Goal: Task Accomplishment & Management: Use online tool/utility

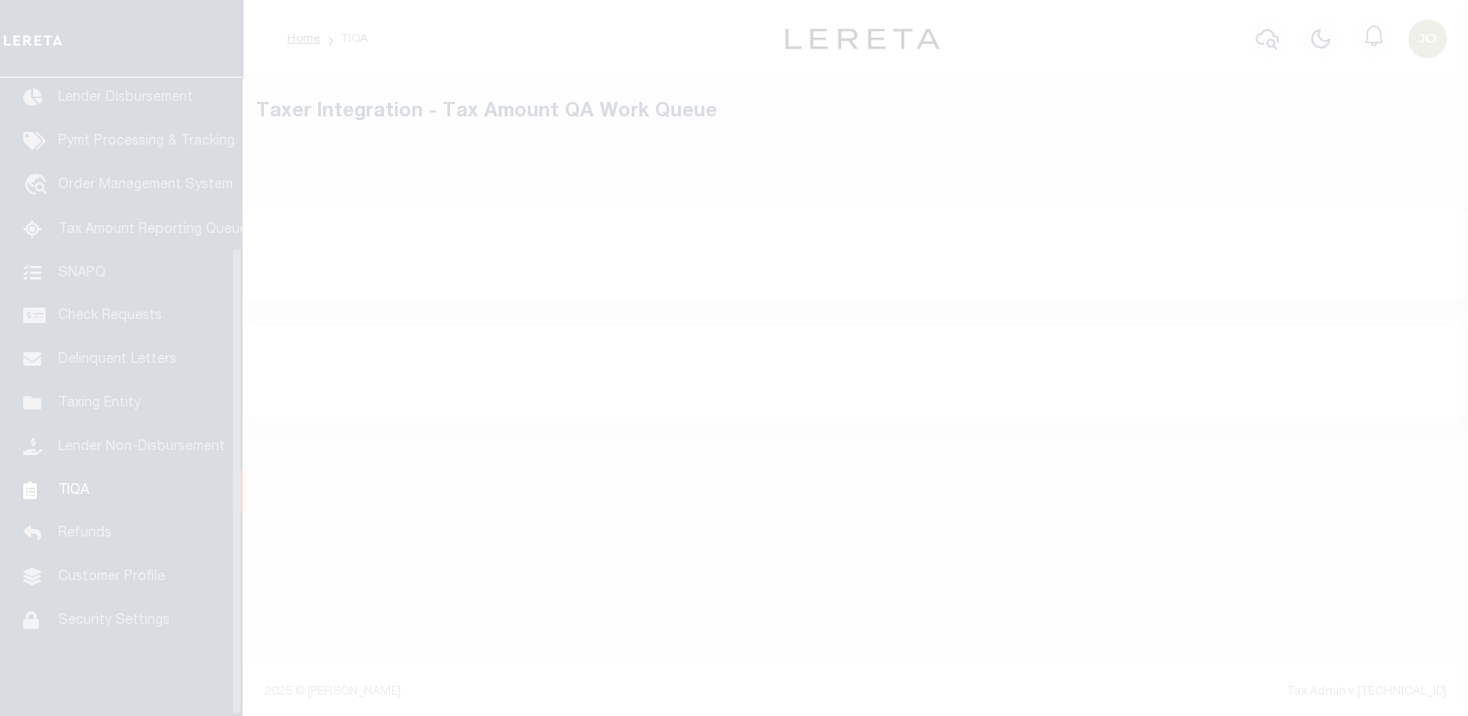
scroll to position [232, 0]
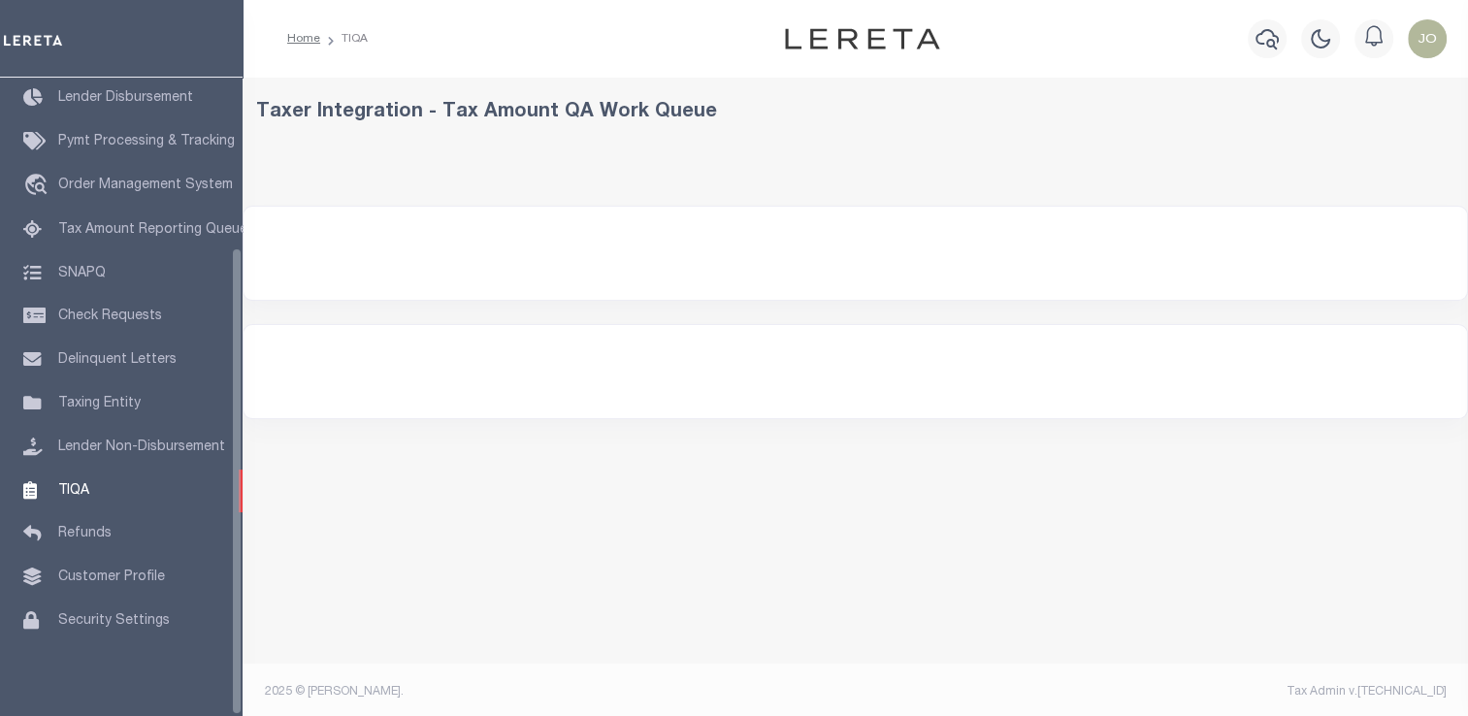
select select "200"
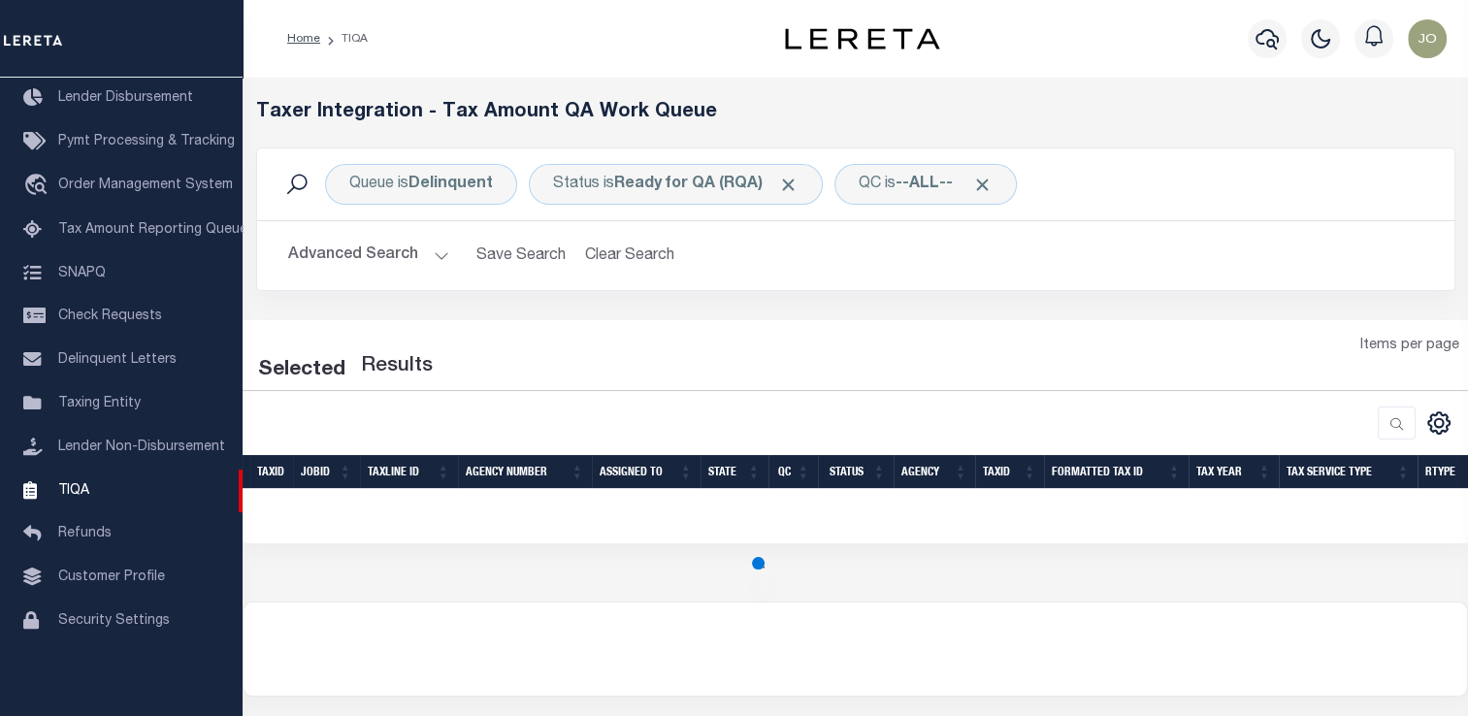
select select "200"
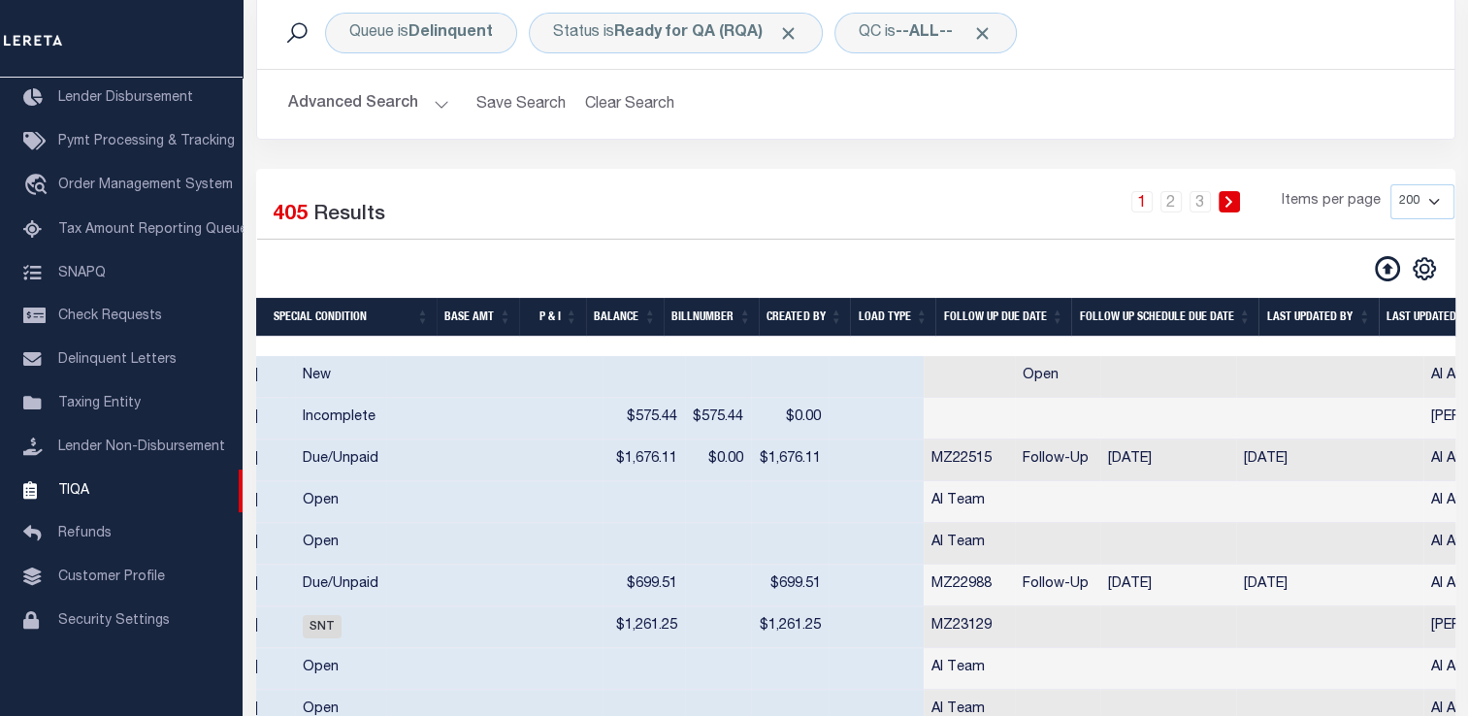
scroll to position [0, 2578]
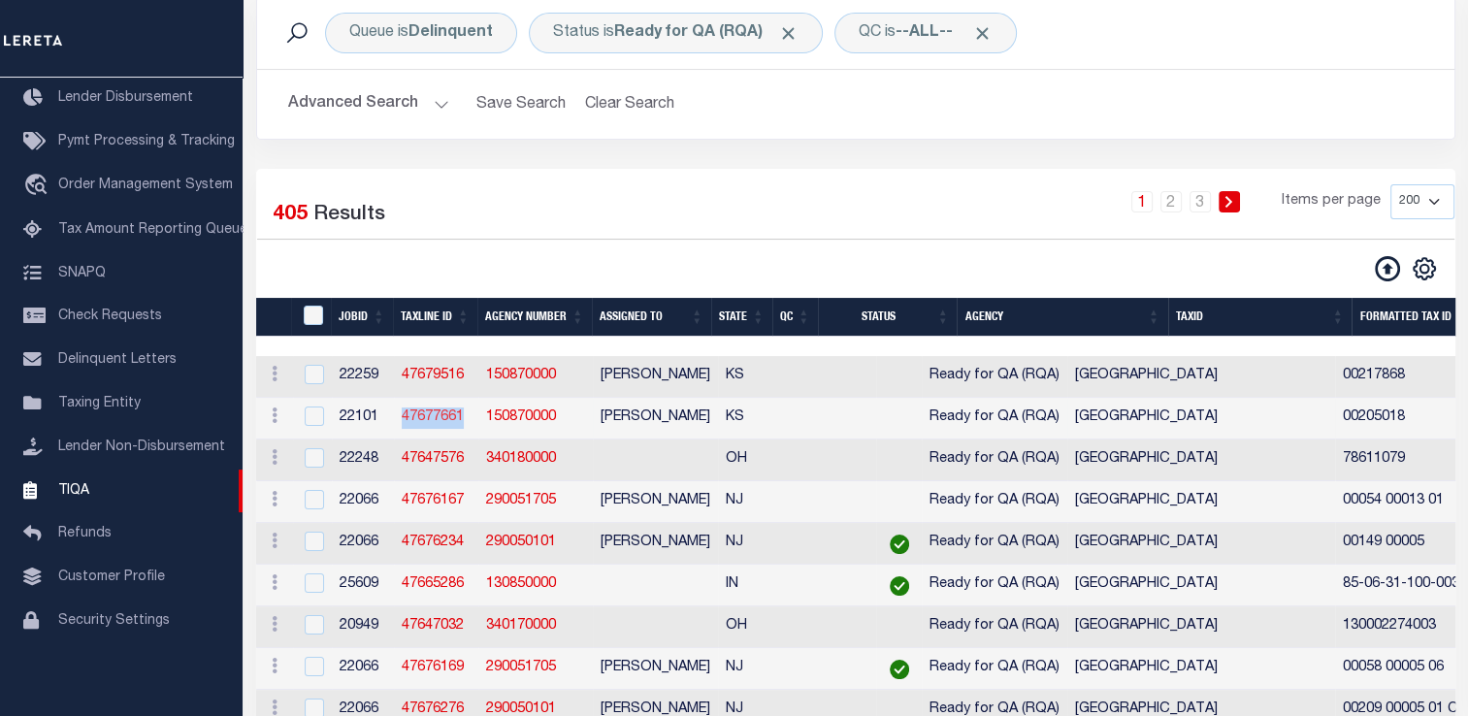
drag, startPoint x: 467, startPoint y: 418, endPoint x: 401, endPoint y: 417, distance: 66.0
click at [401, 417] on td "47677661" at bounding box center [436, 419] width 84 height 42
checkbox input "true"
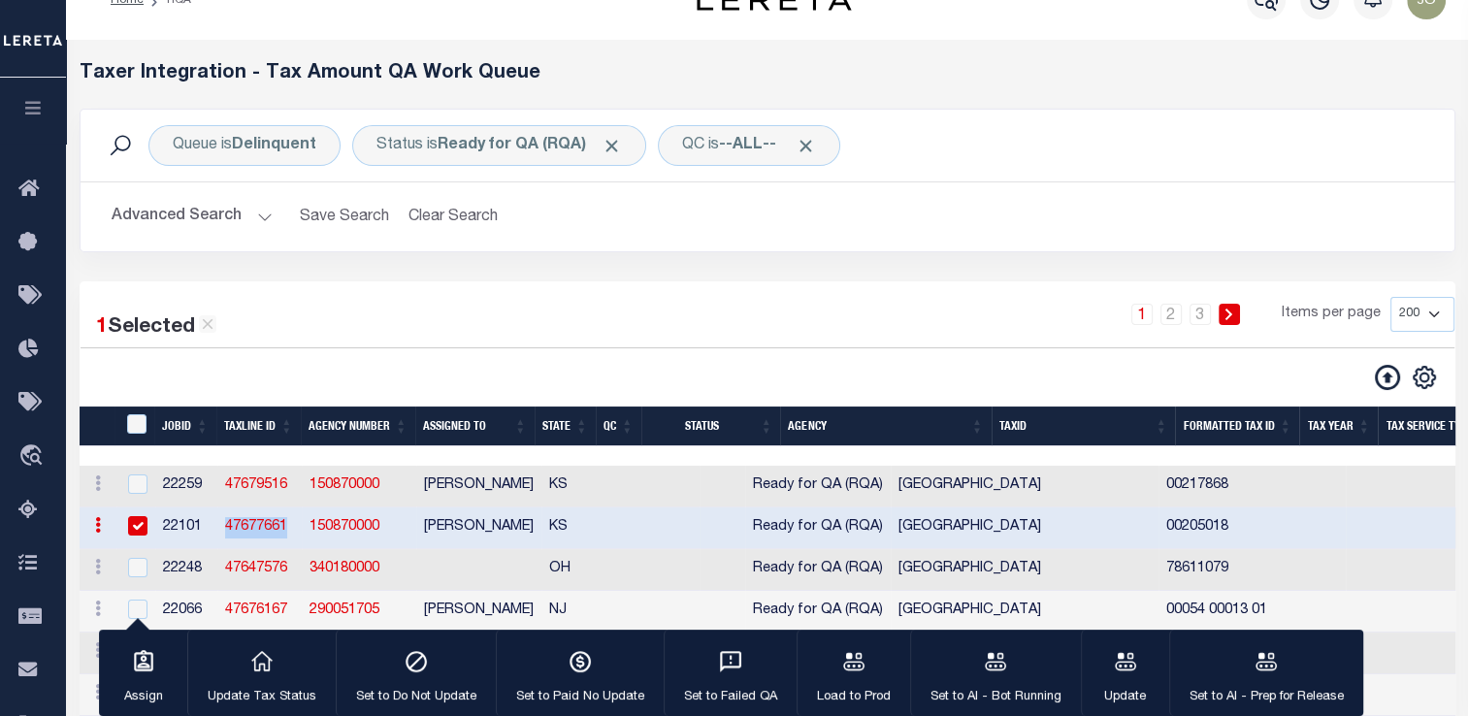
click at [207, 210] on button "Advanced Search" at bounding box center [192, 217] width 161 height 38
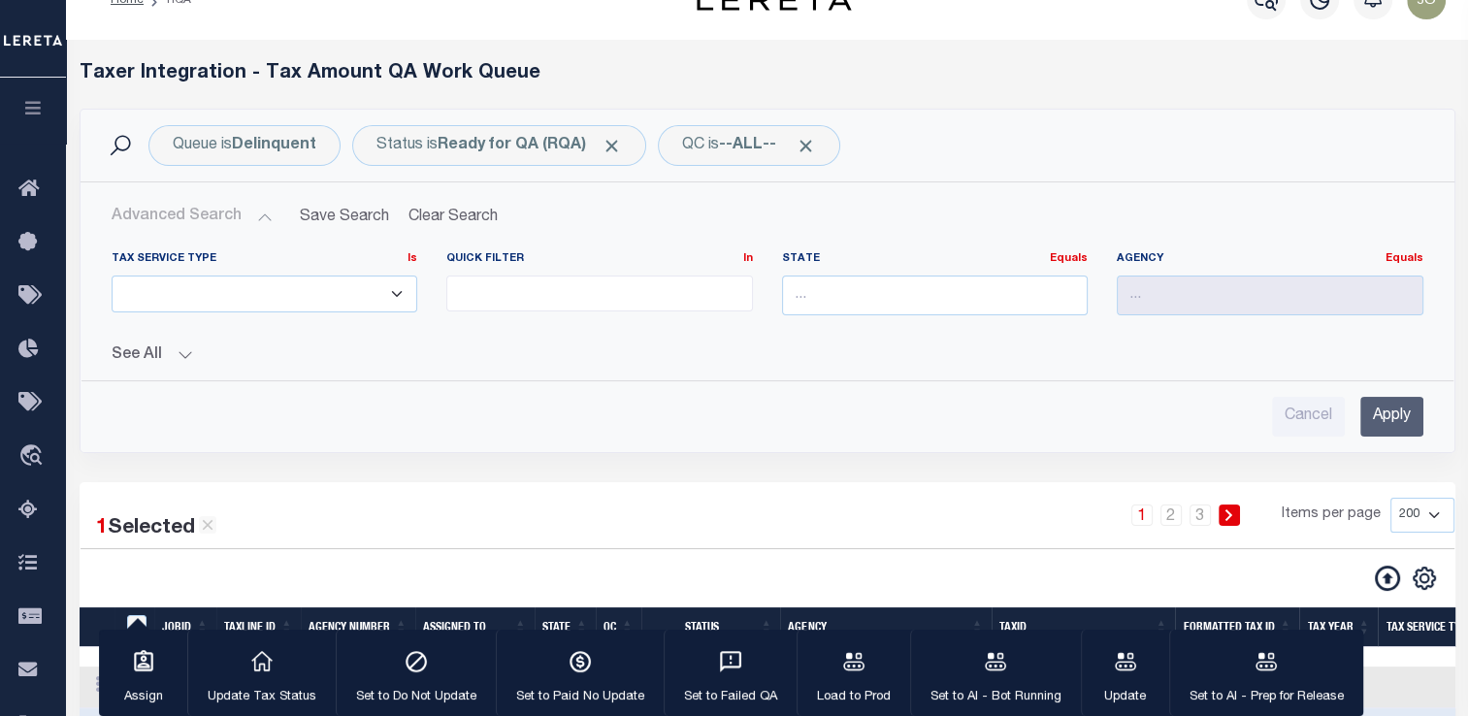
click at [175, 354] on button "See All" at bounding box center [768, 355] width 1312 height 18
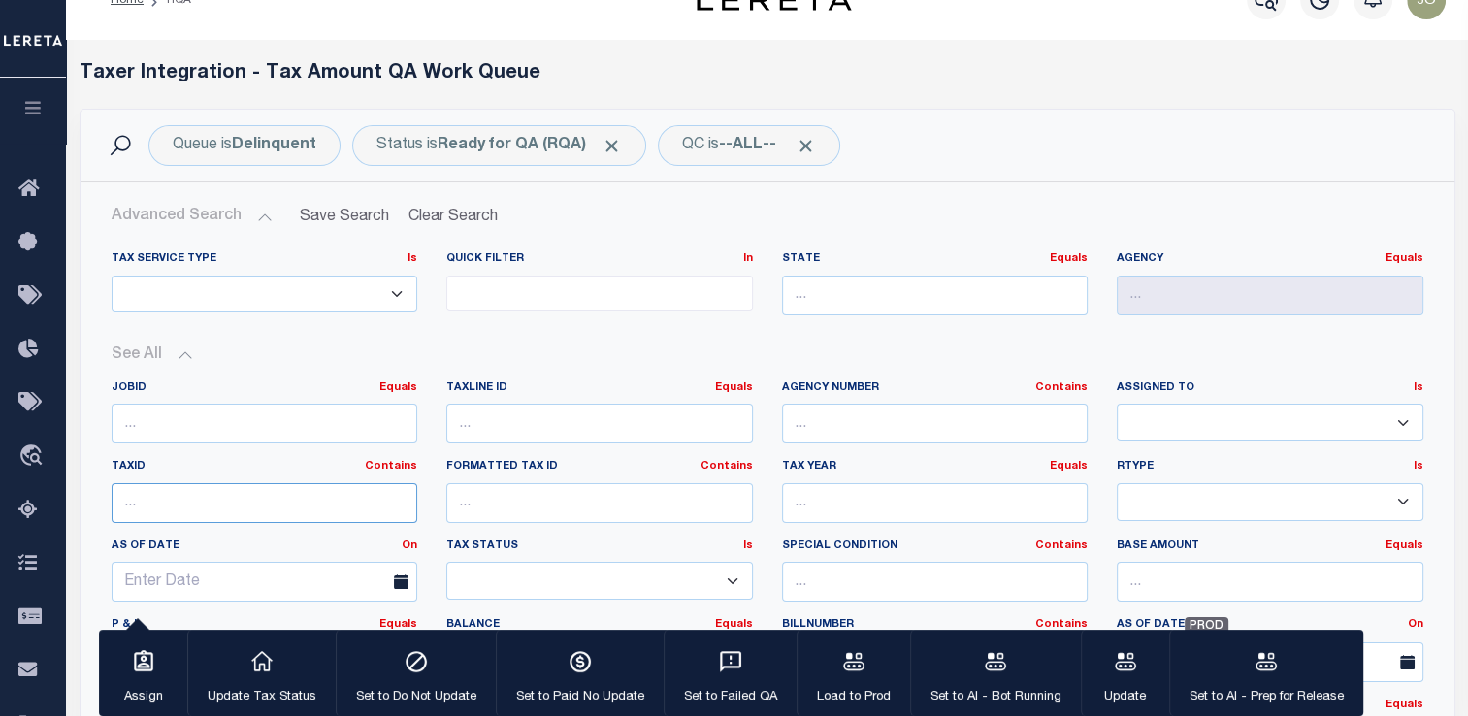
click at [270, 504] on input "text" at bounding box center [265, 503] width 307 height 40
paste input "47677661"
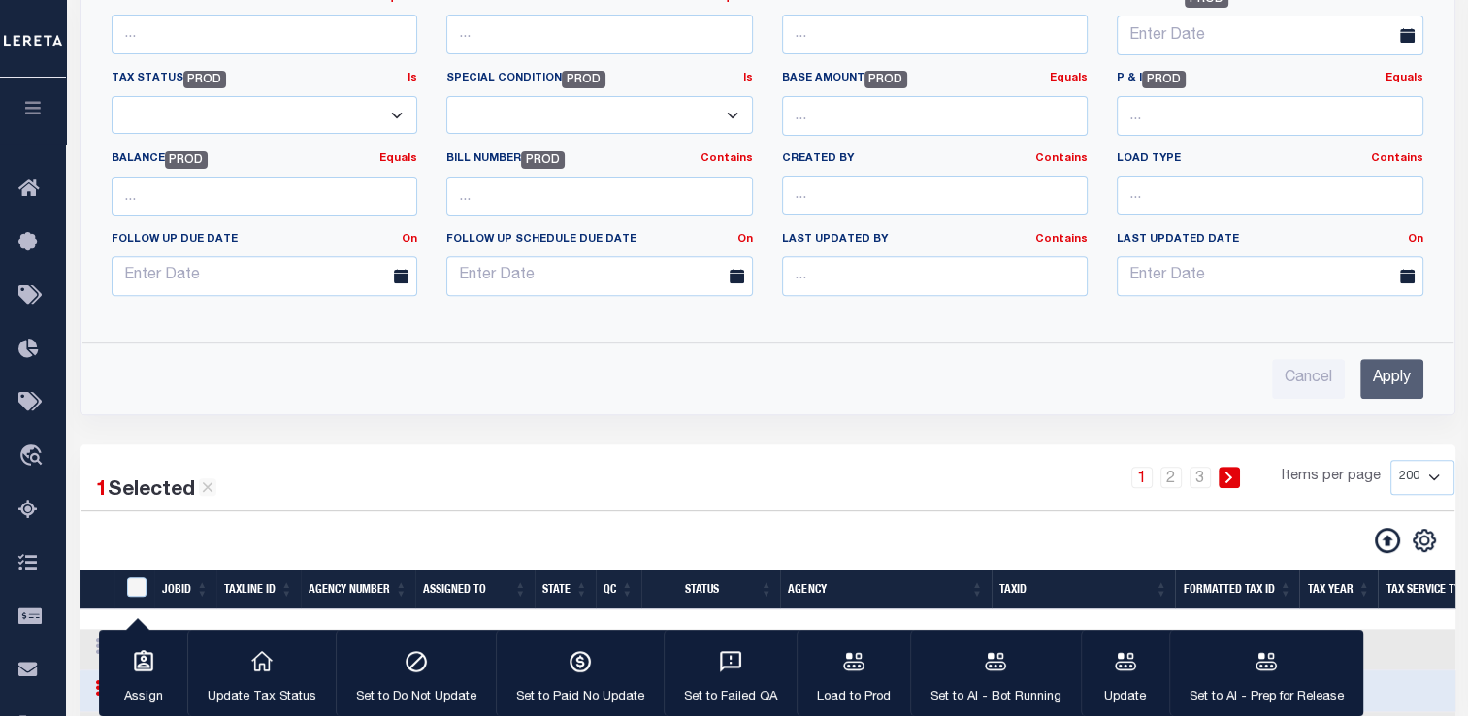
type input "47677661"
click at [1394, 388] on input "Apply" at bounding box center [1392, 379] width 63 height 40
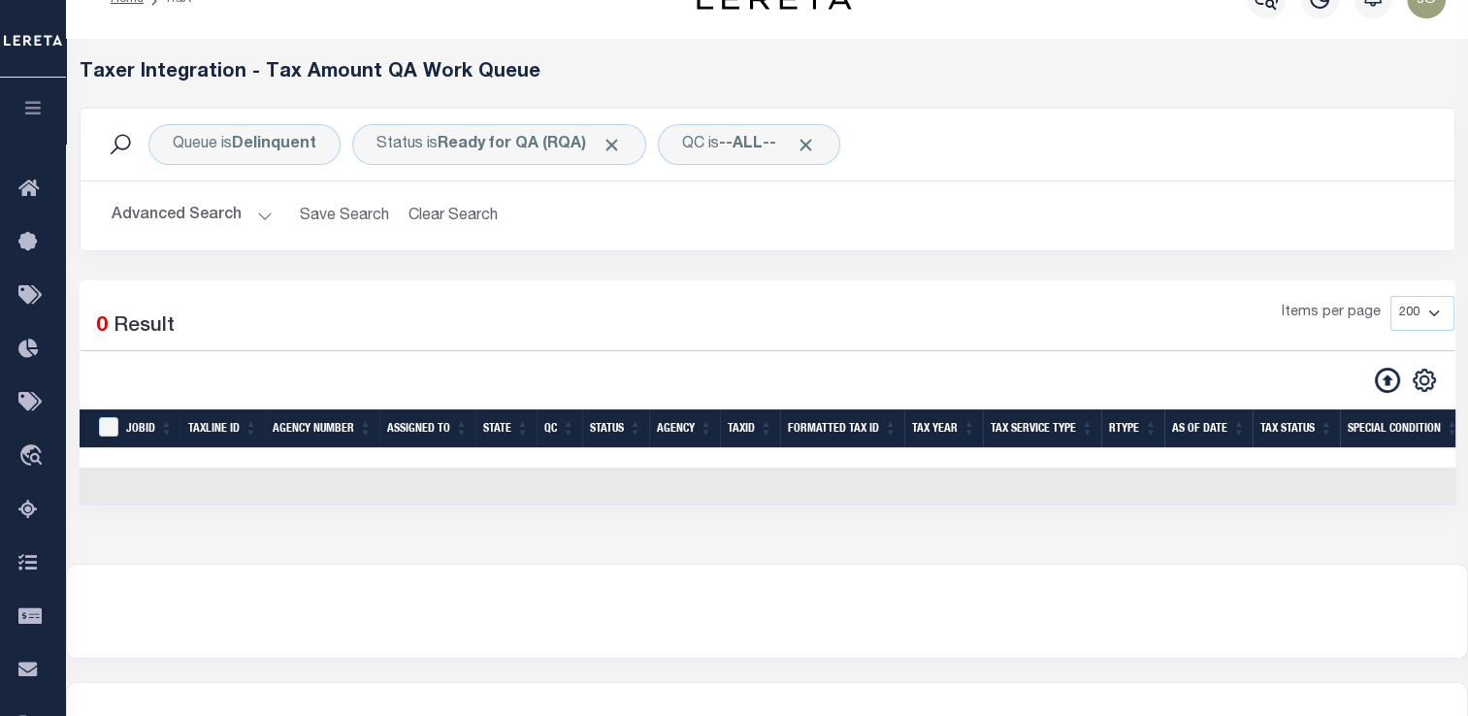
click at [230, 212] on button "Advanced Search" at bounding box center [192, 216] width 161 height 38
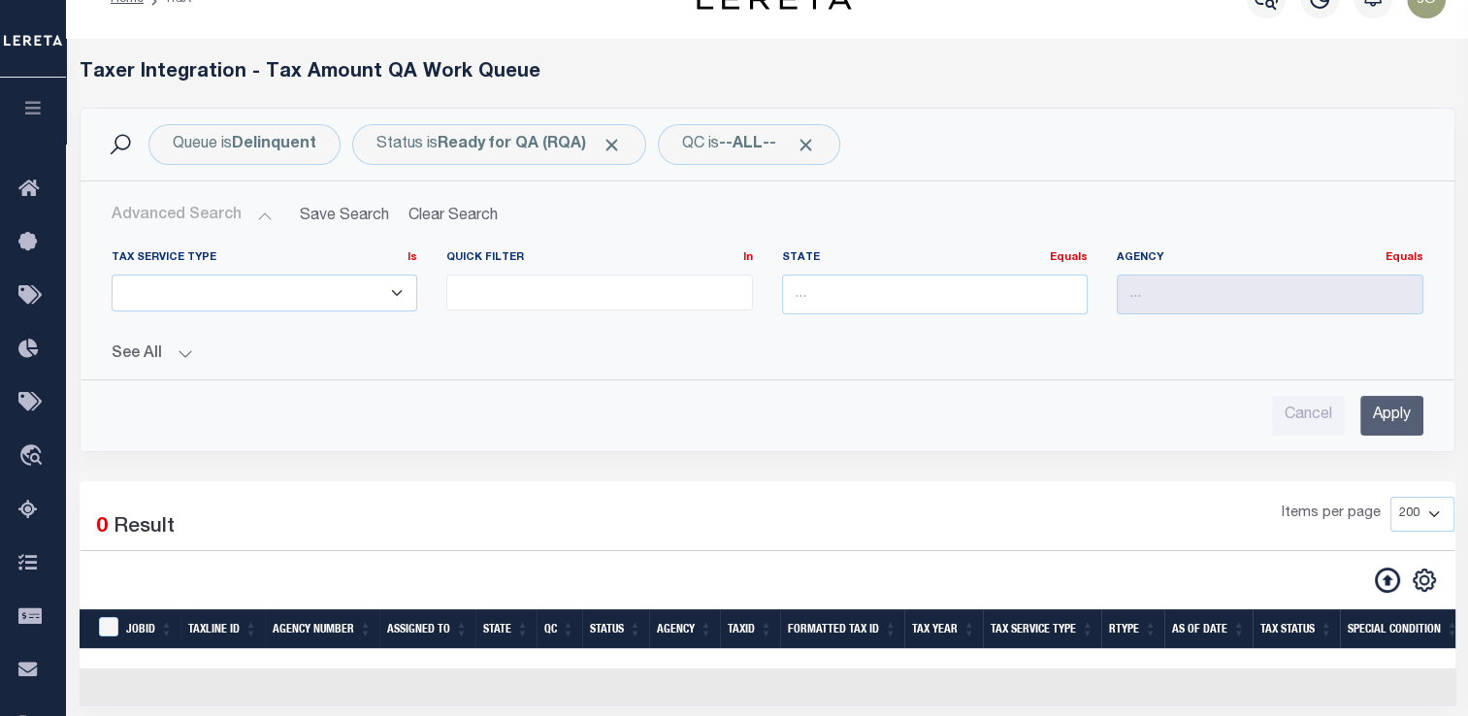
click at [163, 354] on button "See All" at bounding box center [768, 355] width 1312 height 18
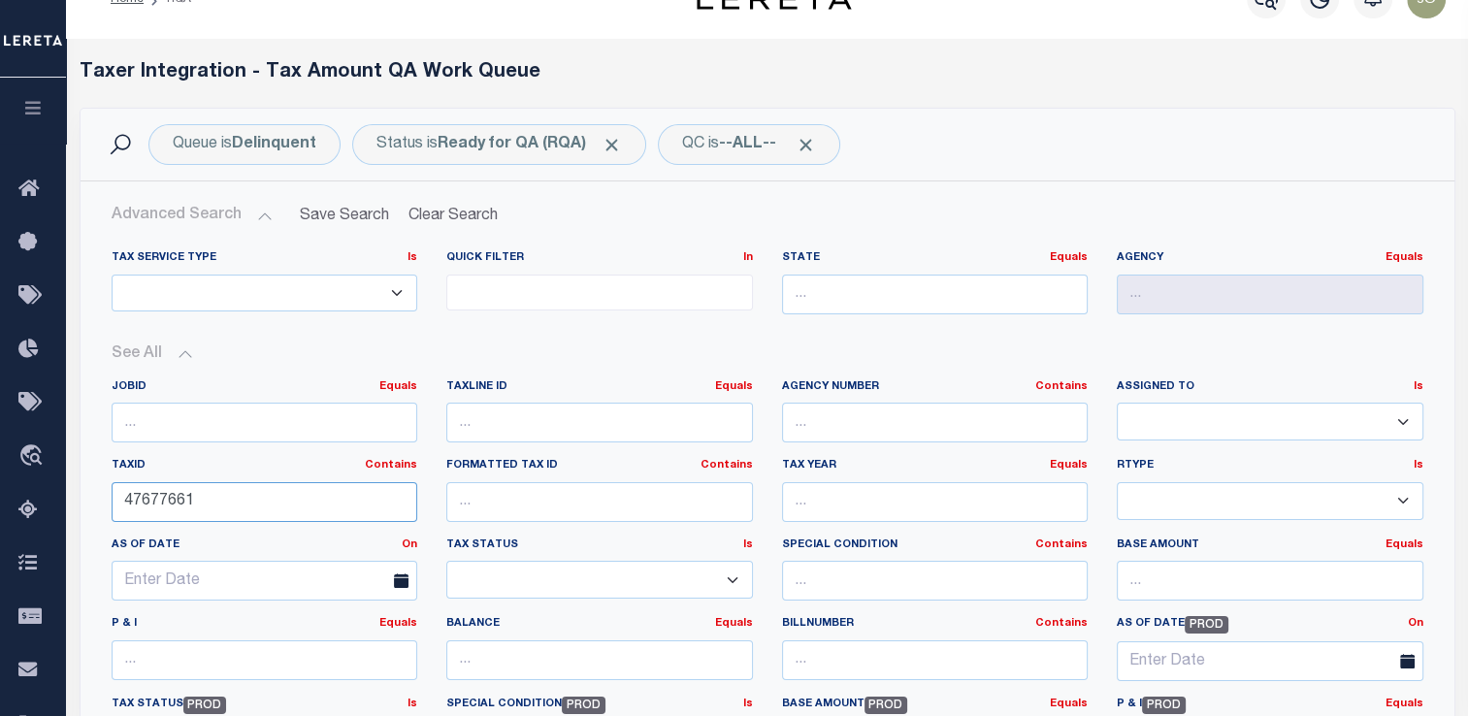
click at [186, 514] on input "47677661" at bounding box center [265, 502] width 307 height 40
click at [471, 445] on div "TaxLine ID Equals Equals Is Not Equal To Is Greater Than Is Less Than" at bounding box center [600, 419] width 336 height 80
click at [507, 430] on input "number" at bounding box center [599, 423] width 307 height 40
paste input "47677661"
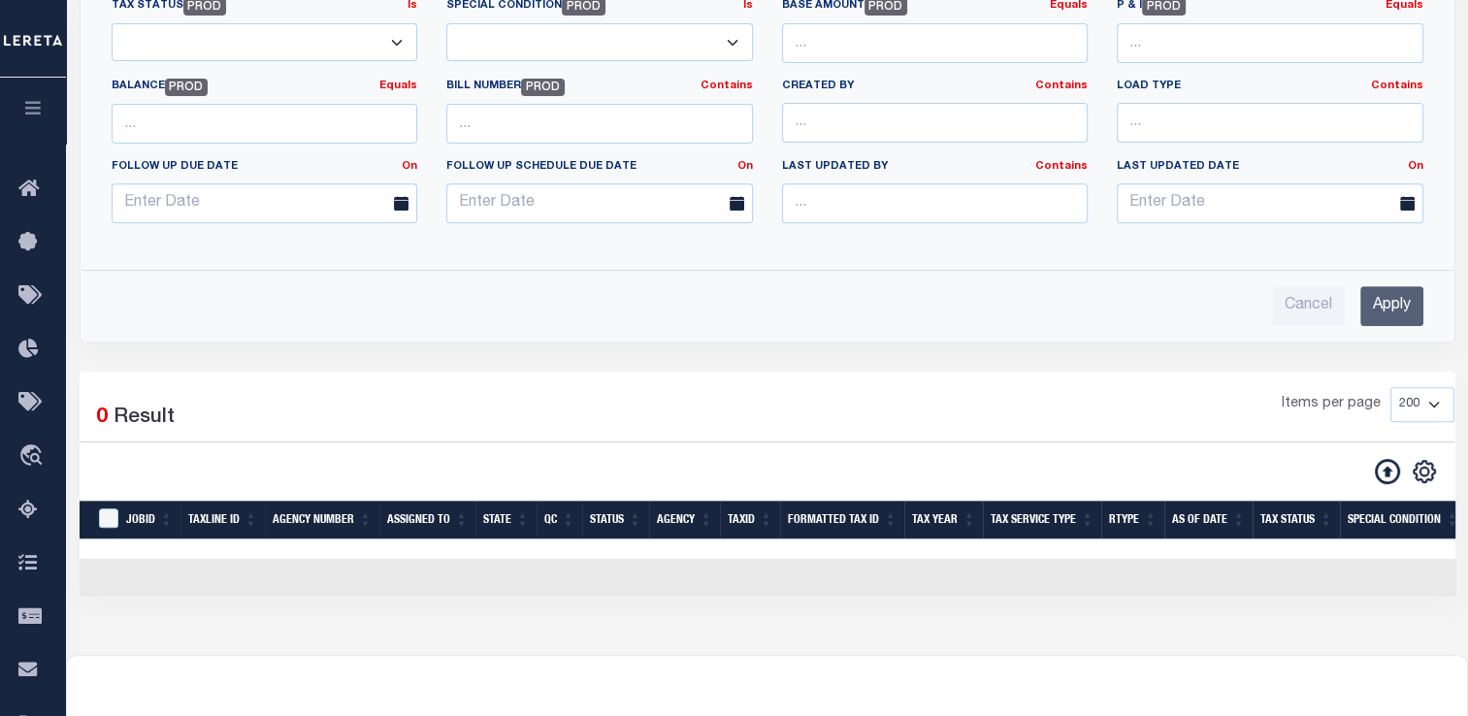
type input "47677661"
click at [1388, 316] on input "Apply" at bounding box center [1392, 306] width 63 height 40
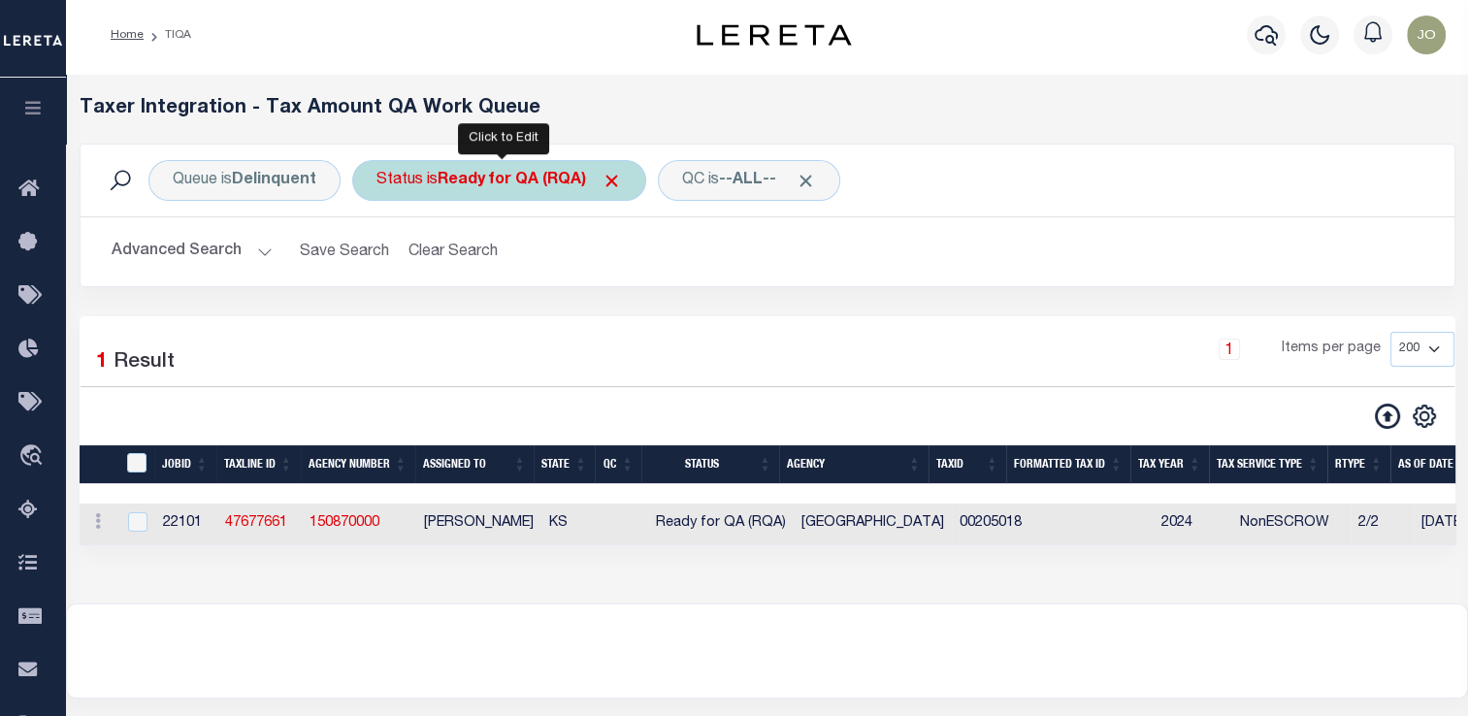
click at [558, 181] on b "Ready for QA (RQA)" at bounding box center [530, 181] width 184 height 16
select select "RQA"
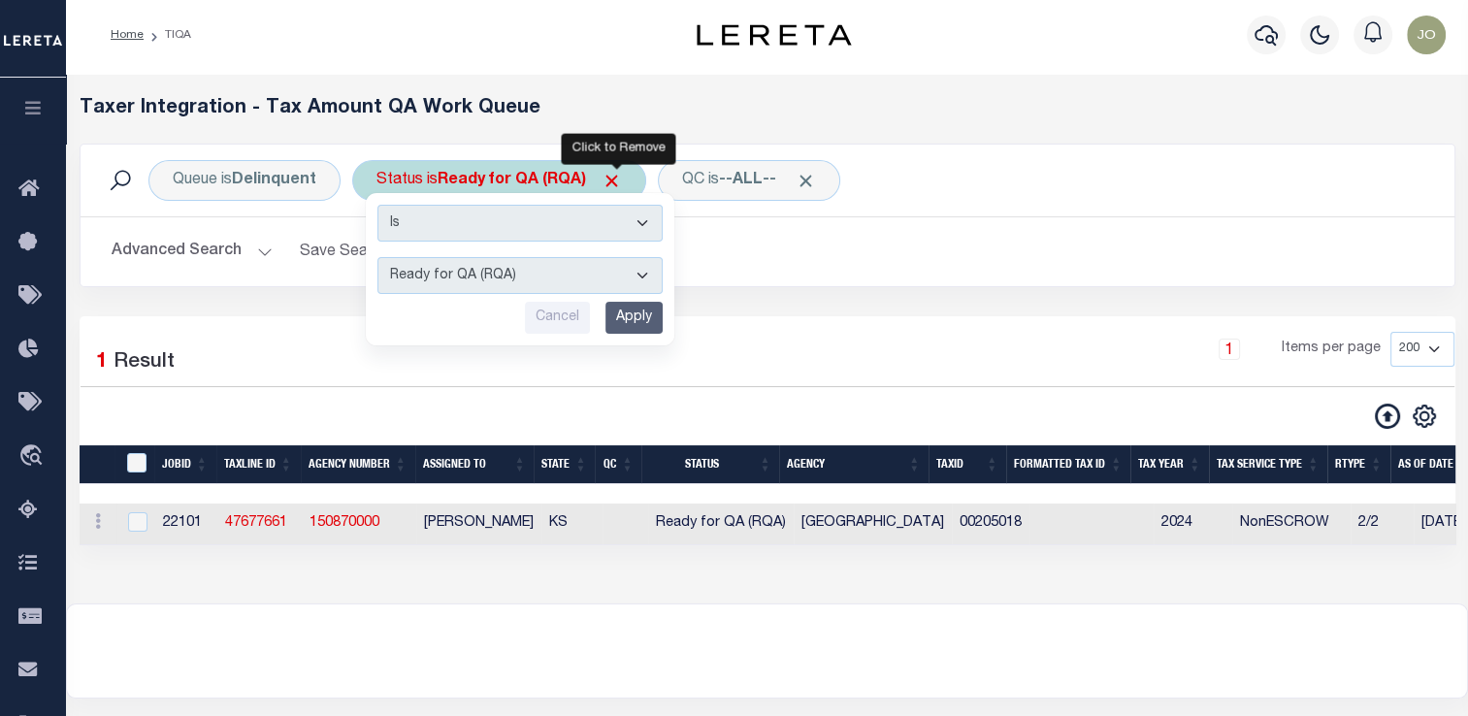
click at [622, 178] on span "Click to Remove" at bounding box center [612, 181] width 20 height 20
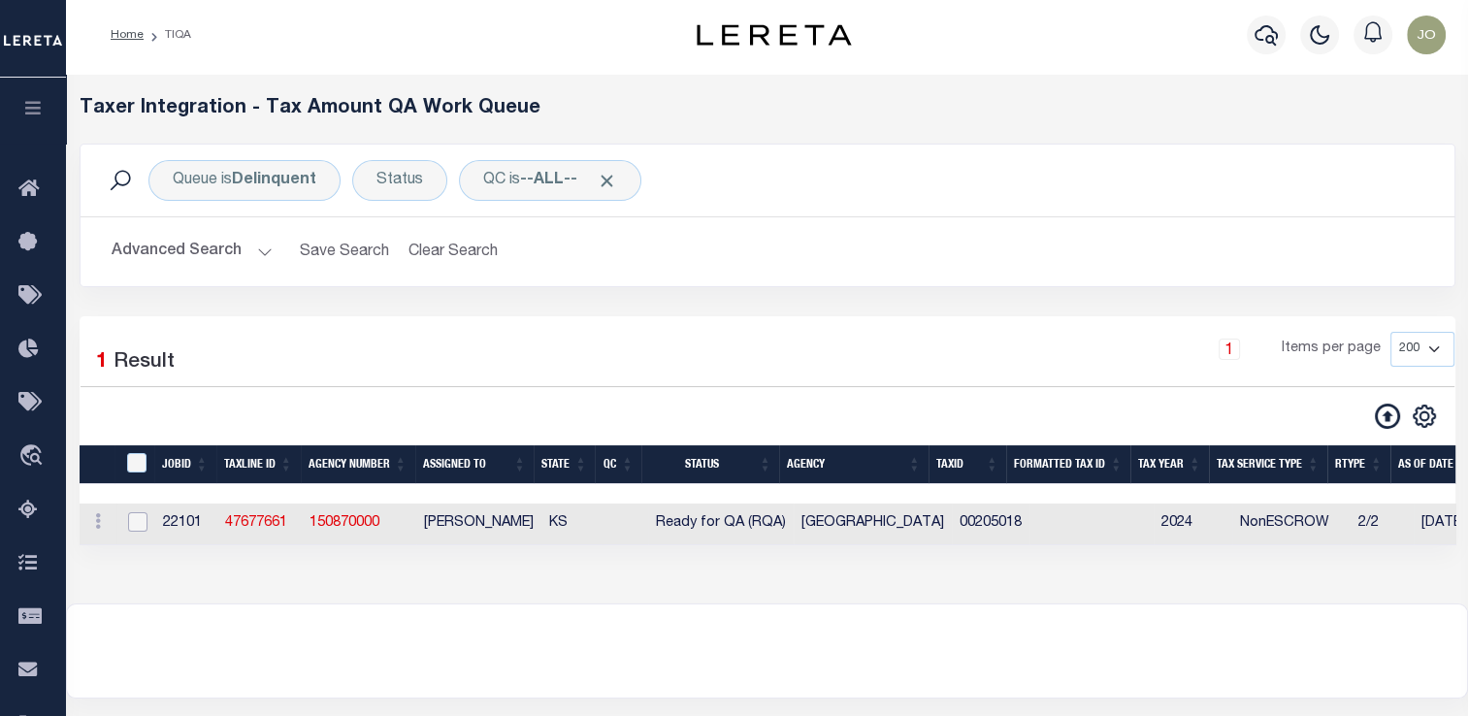
click at [142, 527] on input "checkbox" at bounding box center [137, 521] width 19 height 19
checkbox input "true"
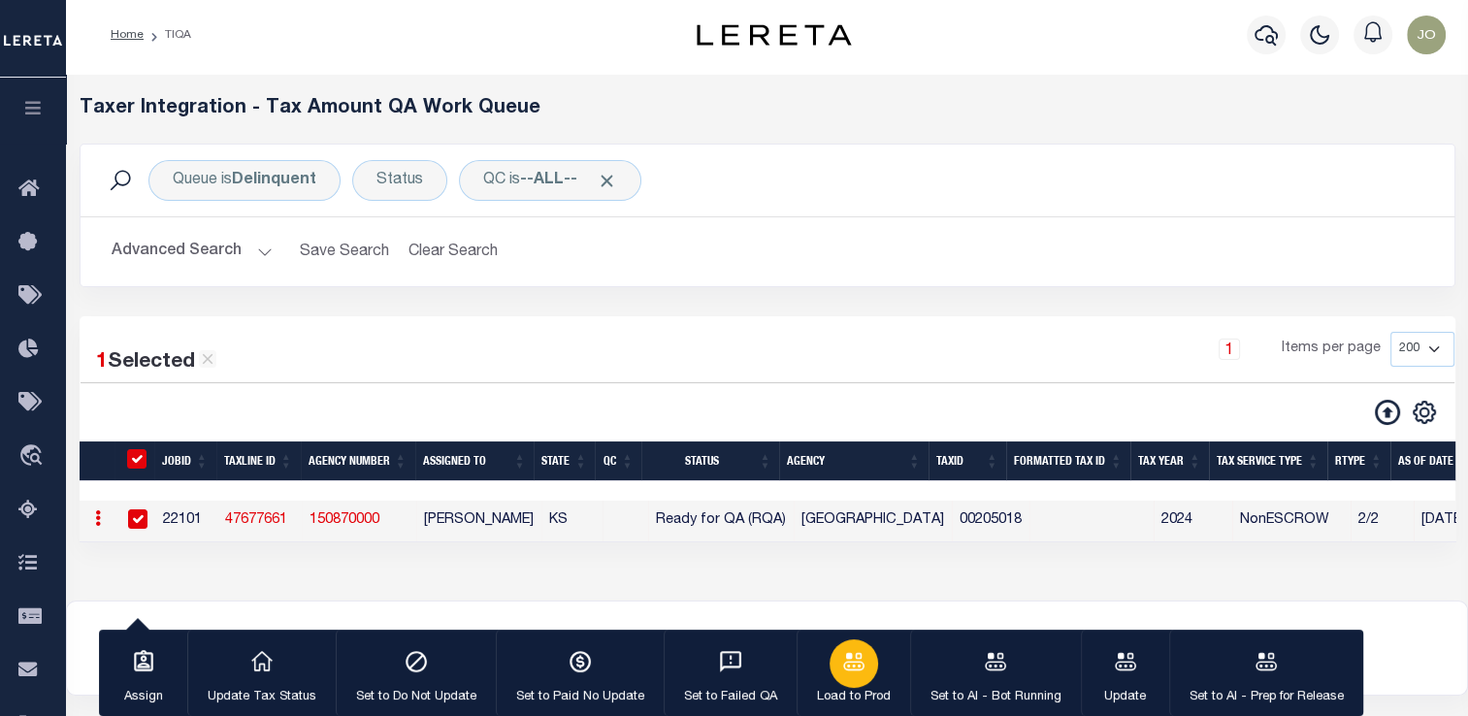
click at [859, 667] on icon "button" at bounding box center [853, 660] width 21 height 17
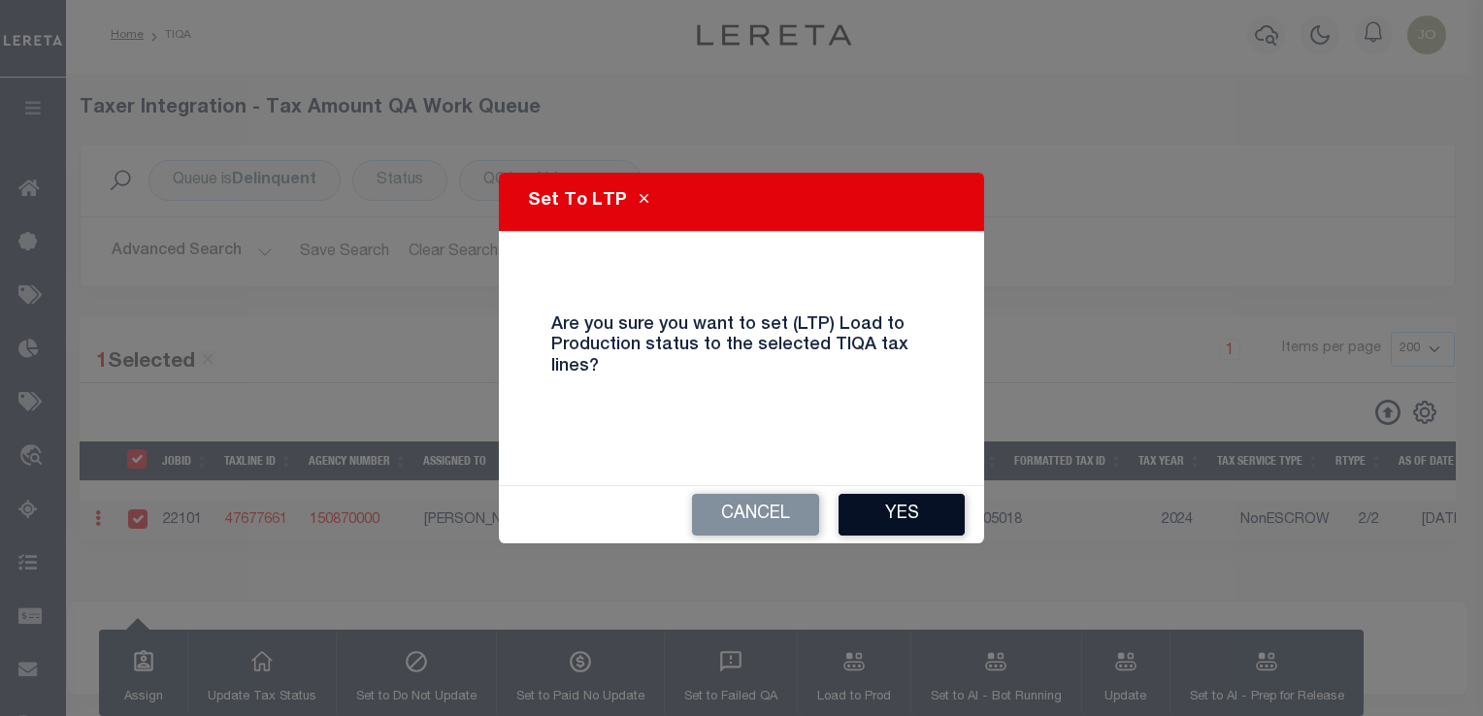
click at [897, 525] on button "Yes" at bounding box center [902, 515] width 126 height 42
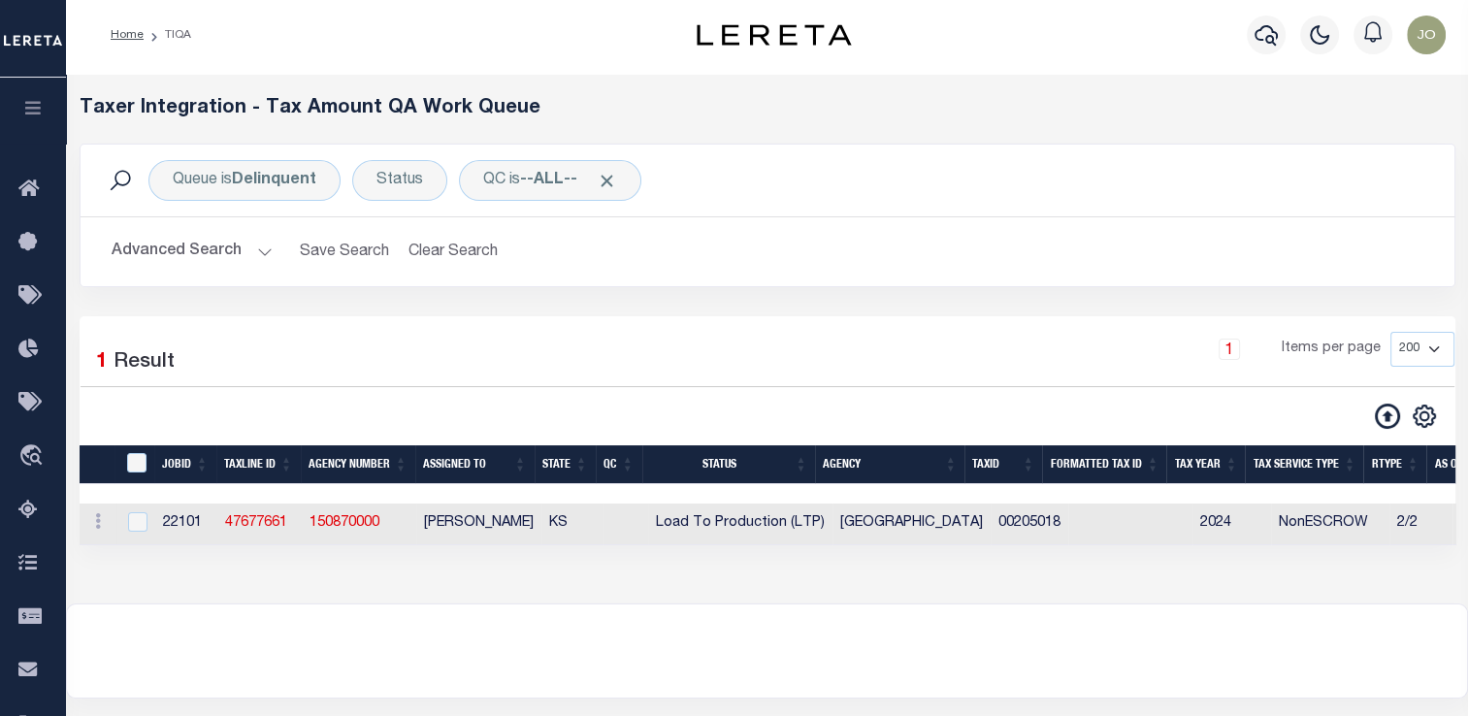
click at [229, 254] on button "Advanced Search" at bounding box center [192, 252] width 161 height 38
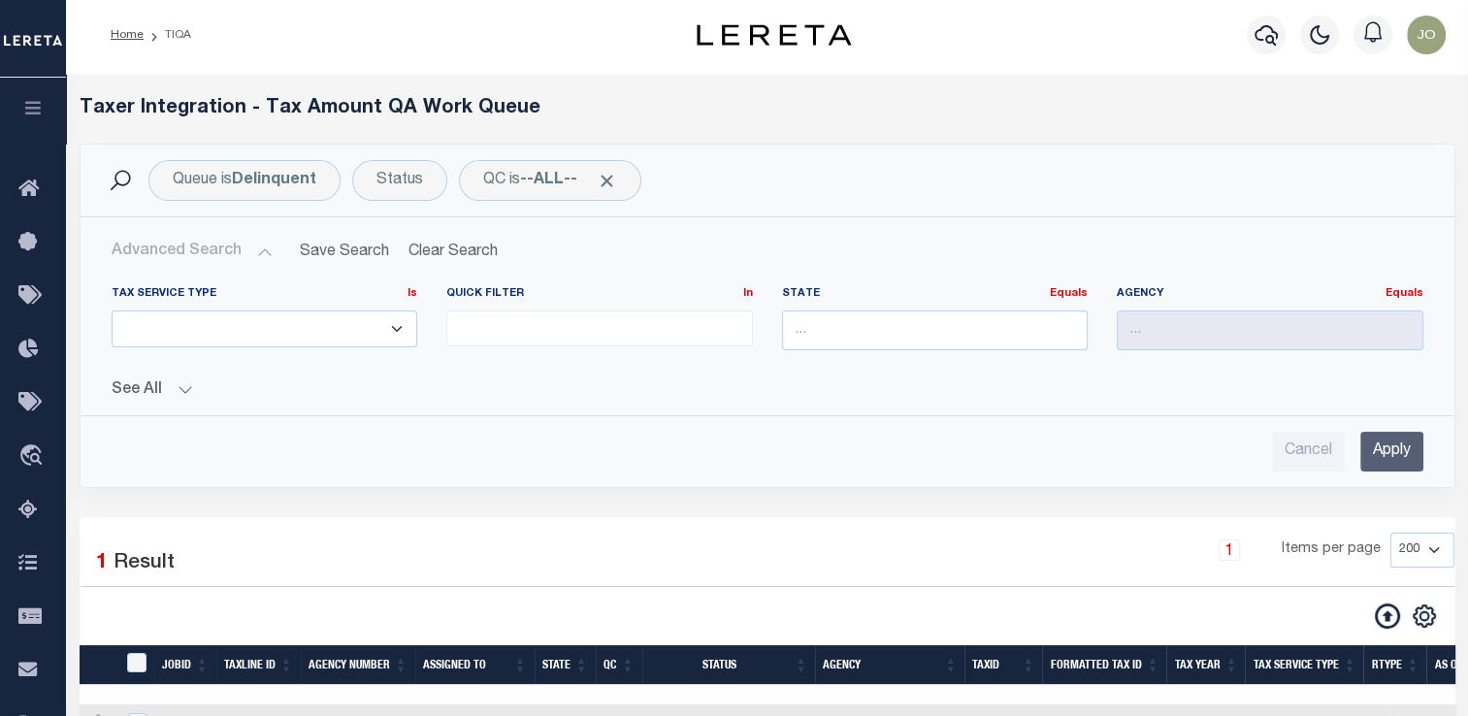
click at [175, 390] on button "See All" at bounding box center [768, 390] width 1312 height 18
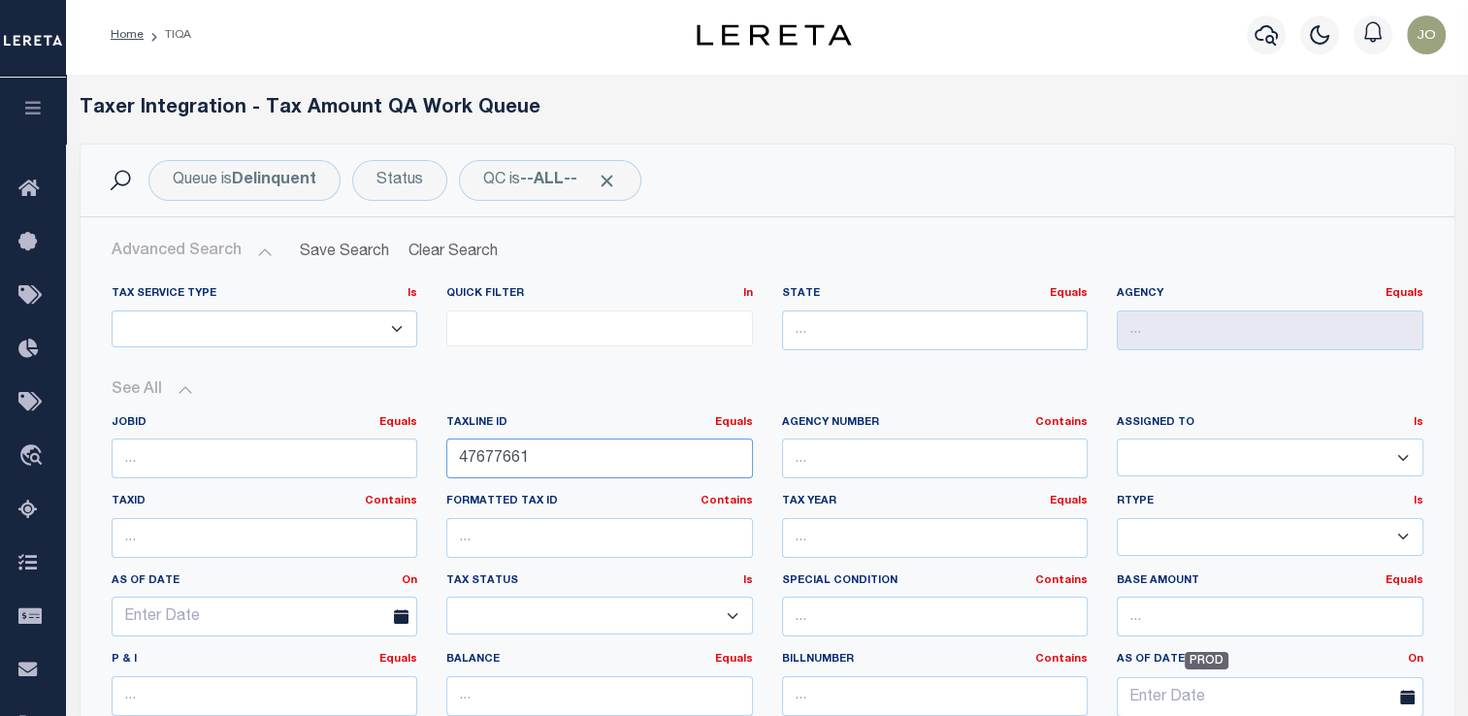
click at [480, 448] on input "47677661" at bounding box center [599, 459] width 307 height 40
click at [660, 250] on h2 "Advanced Search Save Search Clear Search TIQATaxLineSearchTable_dynamictable___…" at bounding box center [767, 252] width 1343 height 38
click at [357, 169] on div "Status" at bounding box center [399, 180] width 95 height 41
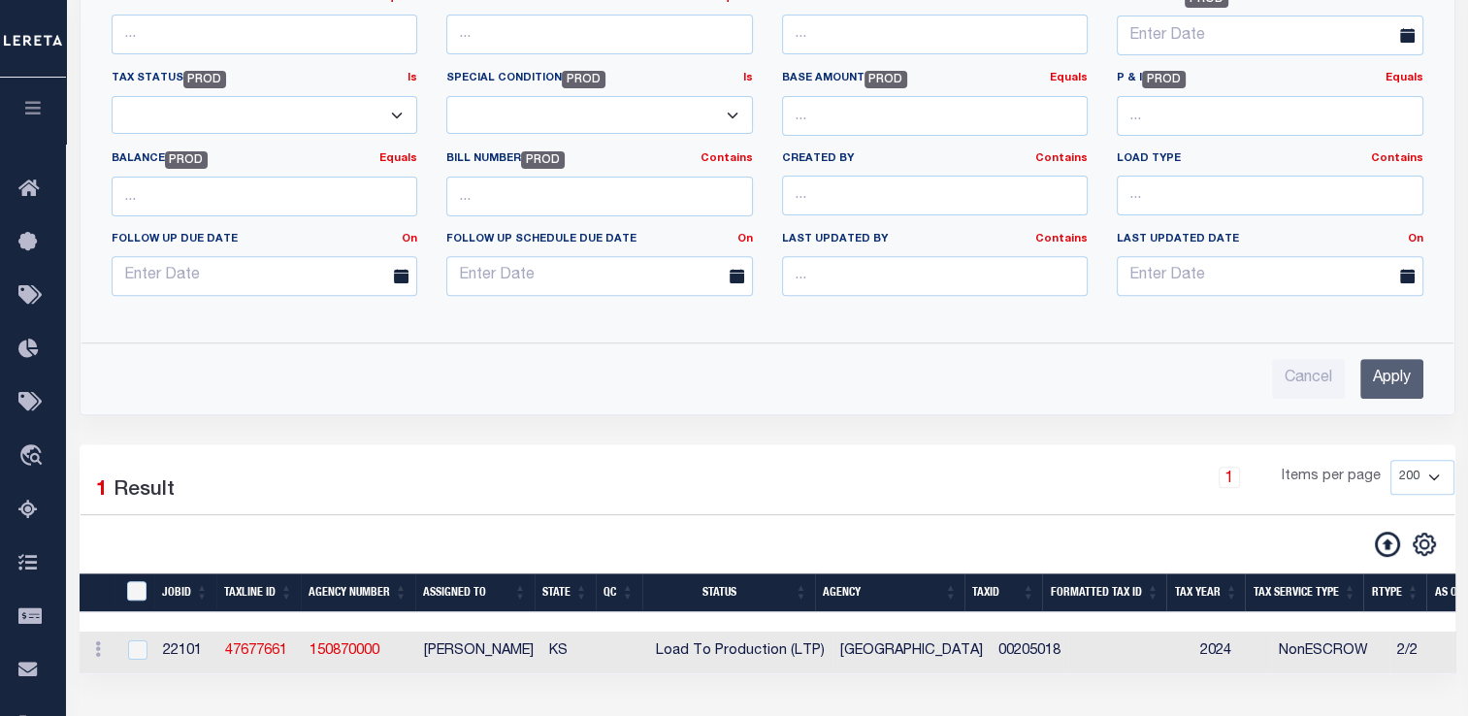
scroll to position [928, 0]
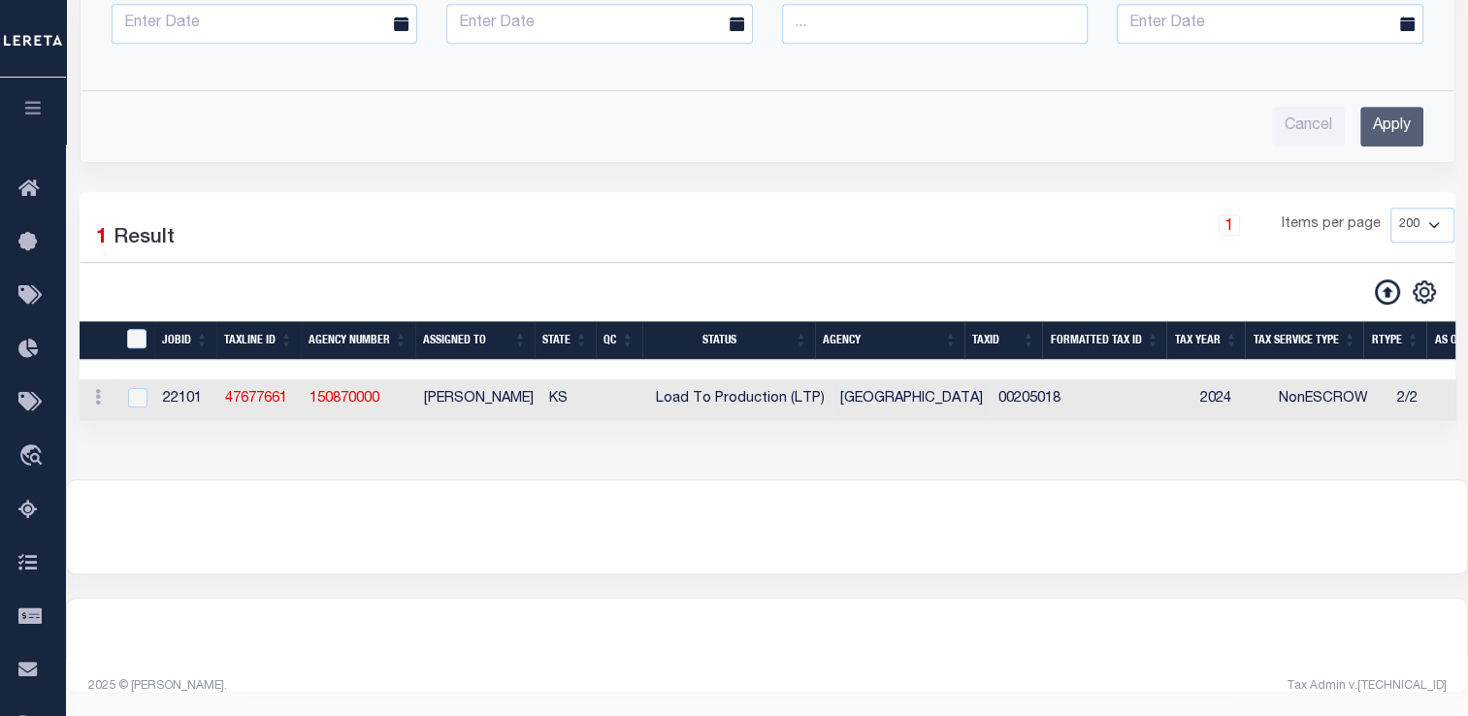
click at [714, 392] on span "Load To Production (LTP)" at bounding box center [740, 399] width 169 height 14
checkbox input "true"
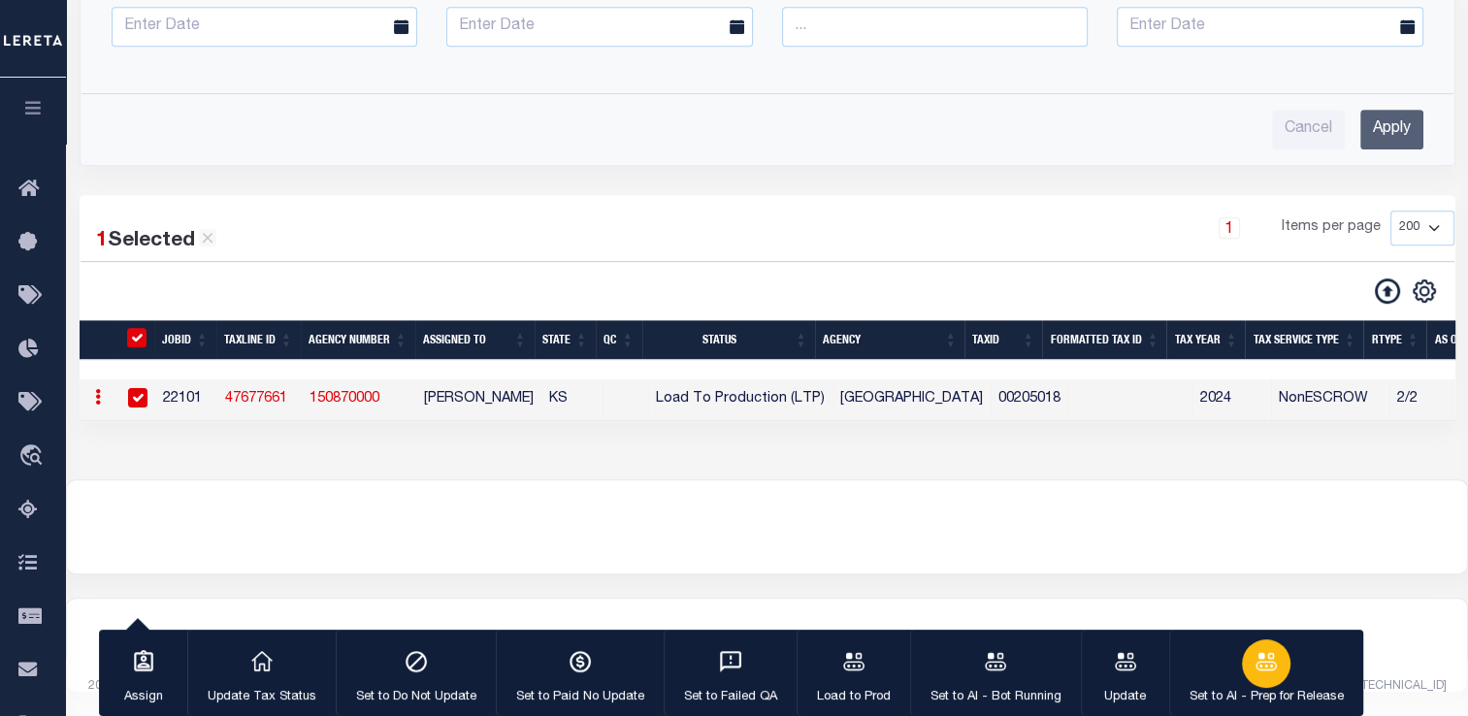
click at [1242, 667] on div "button" at bounding box center [1266, 664] width 49 height 49
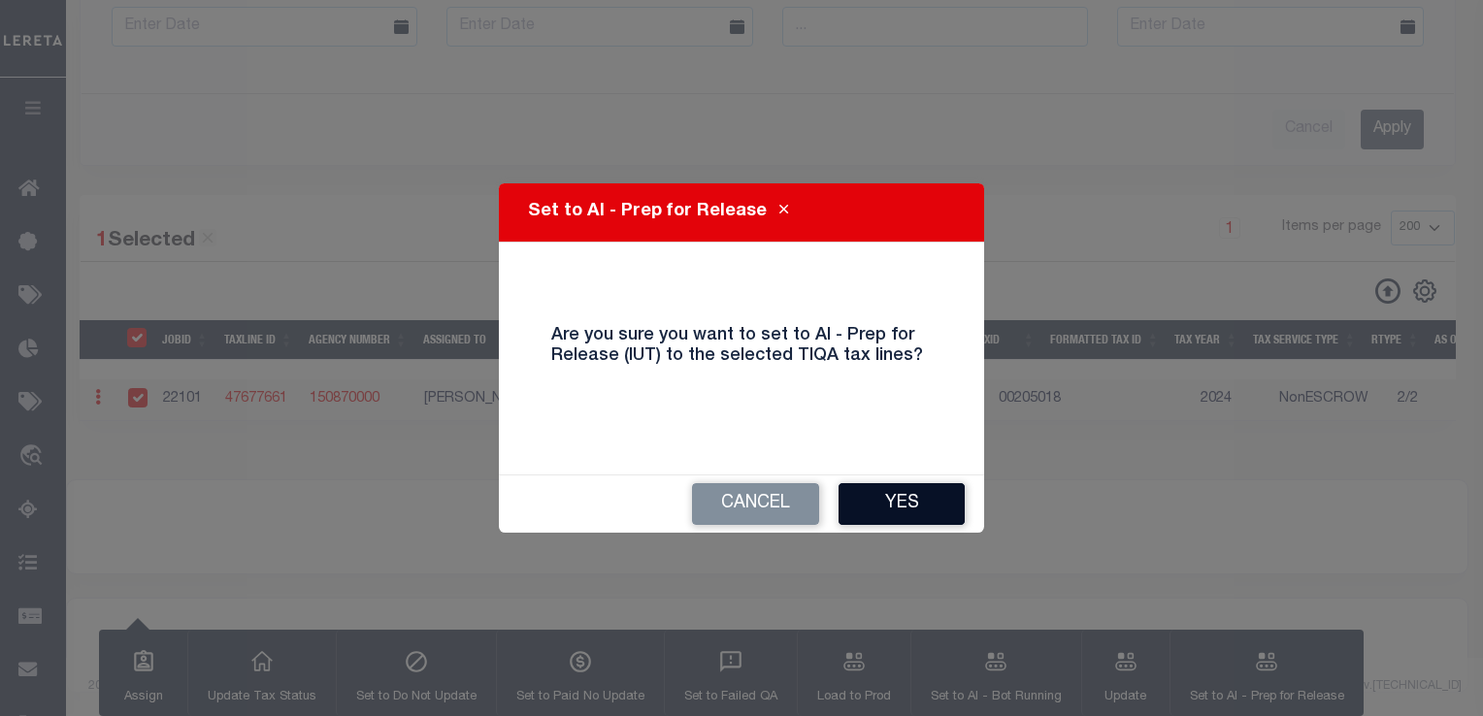
click at [918, 501] on button "Yes" at bounding box center [902, 504] width 126 height 42
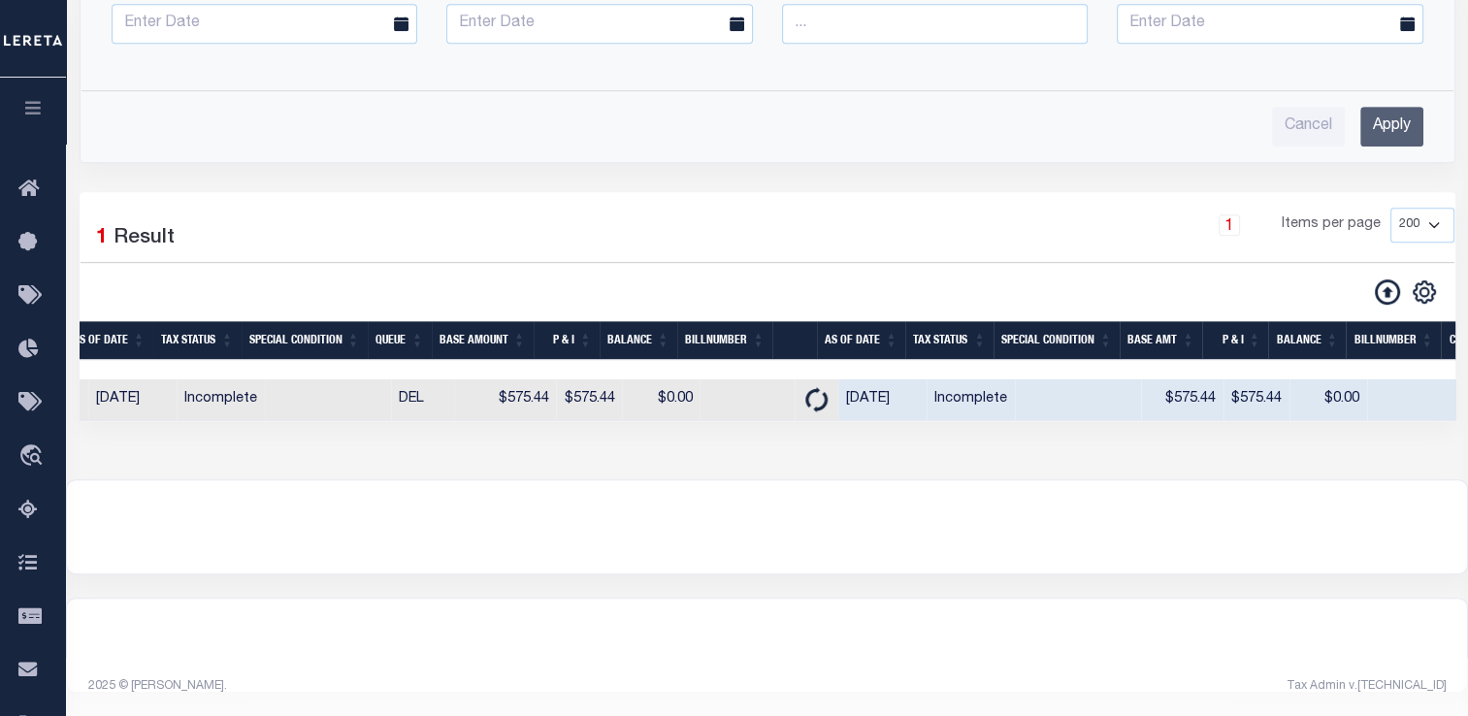
scroll to position [0, 1537]
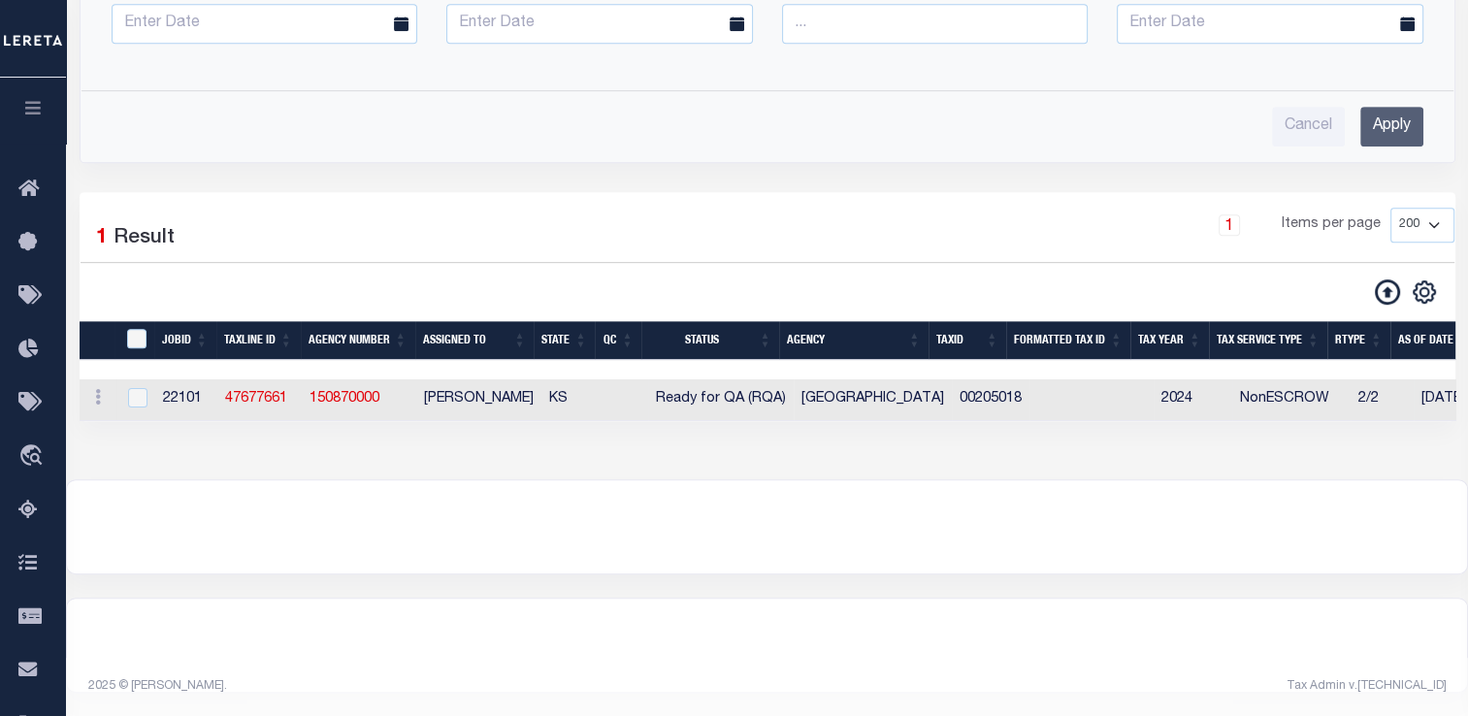
click at [1030, 385] on td at bounding box center [1092, 400] width 124 height 42
checkbox input "true"
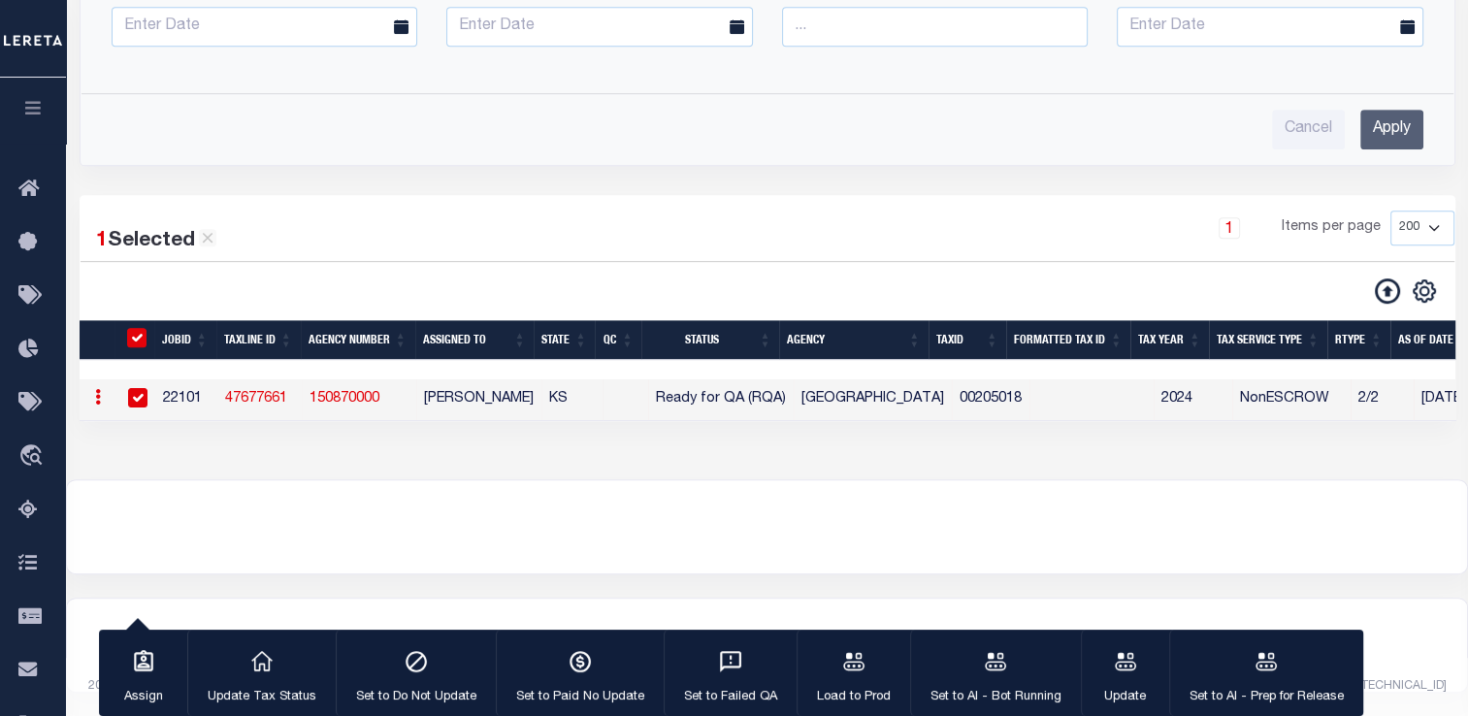
click at [1100, 392] on td at bounding box center [1092, 400] width 124 height 42
checkbox input "false"
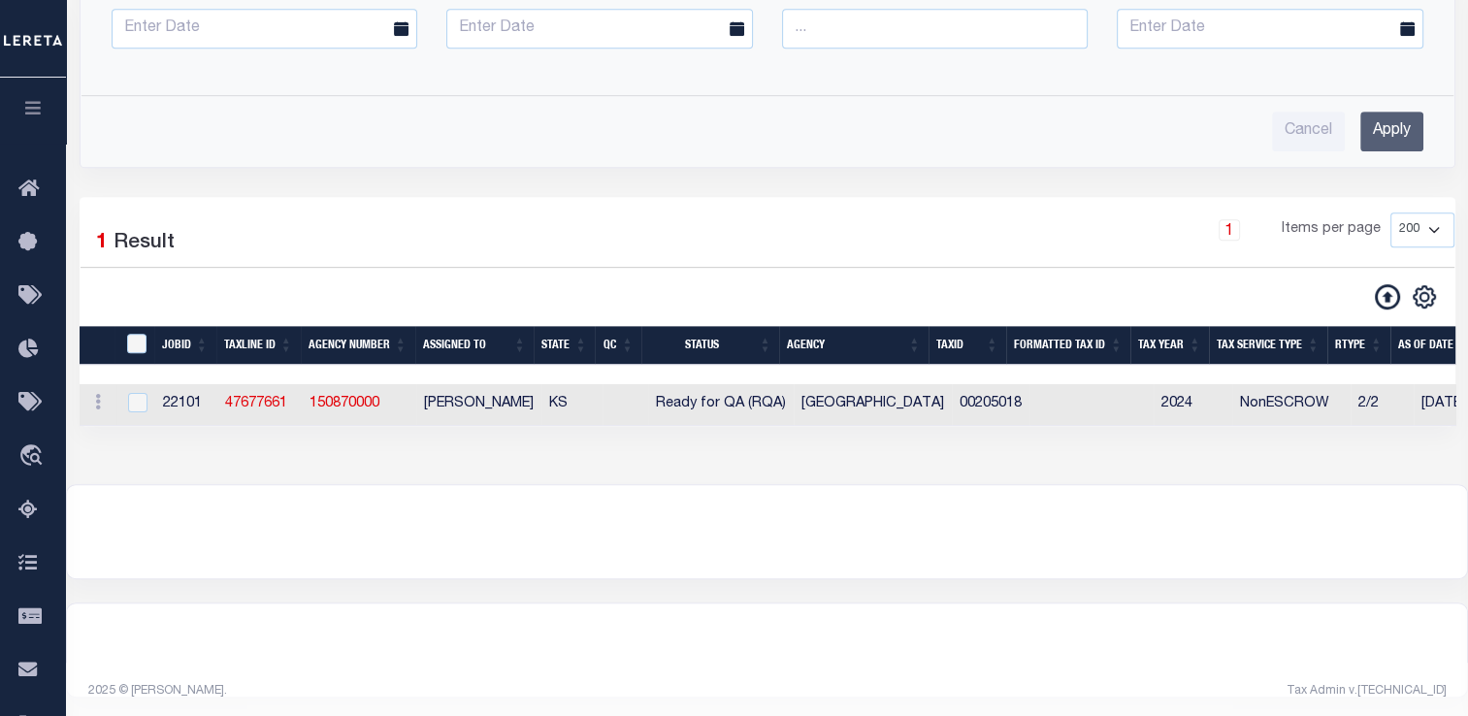
scroll to position [928, 0]
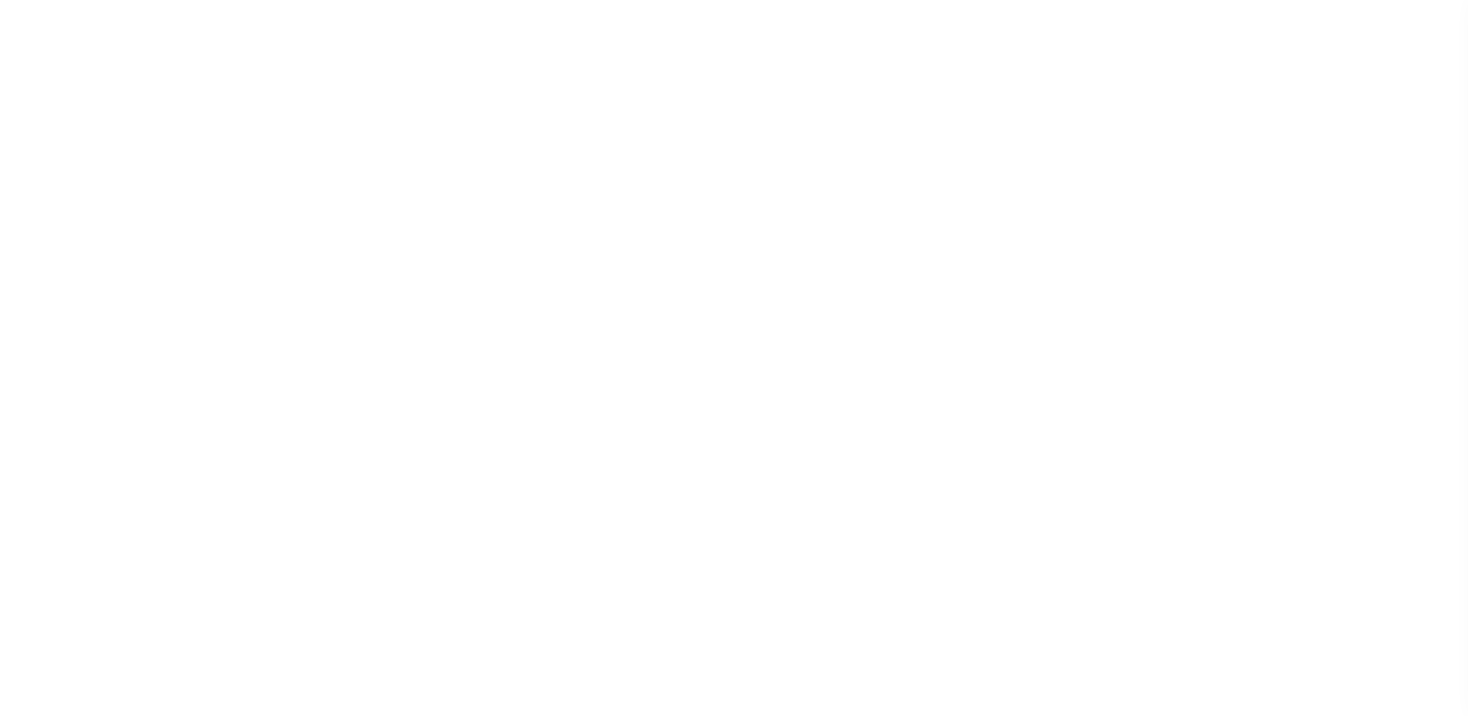
select select "INC"
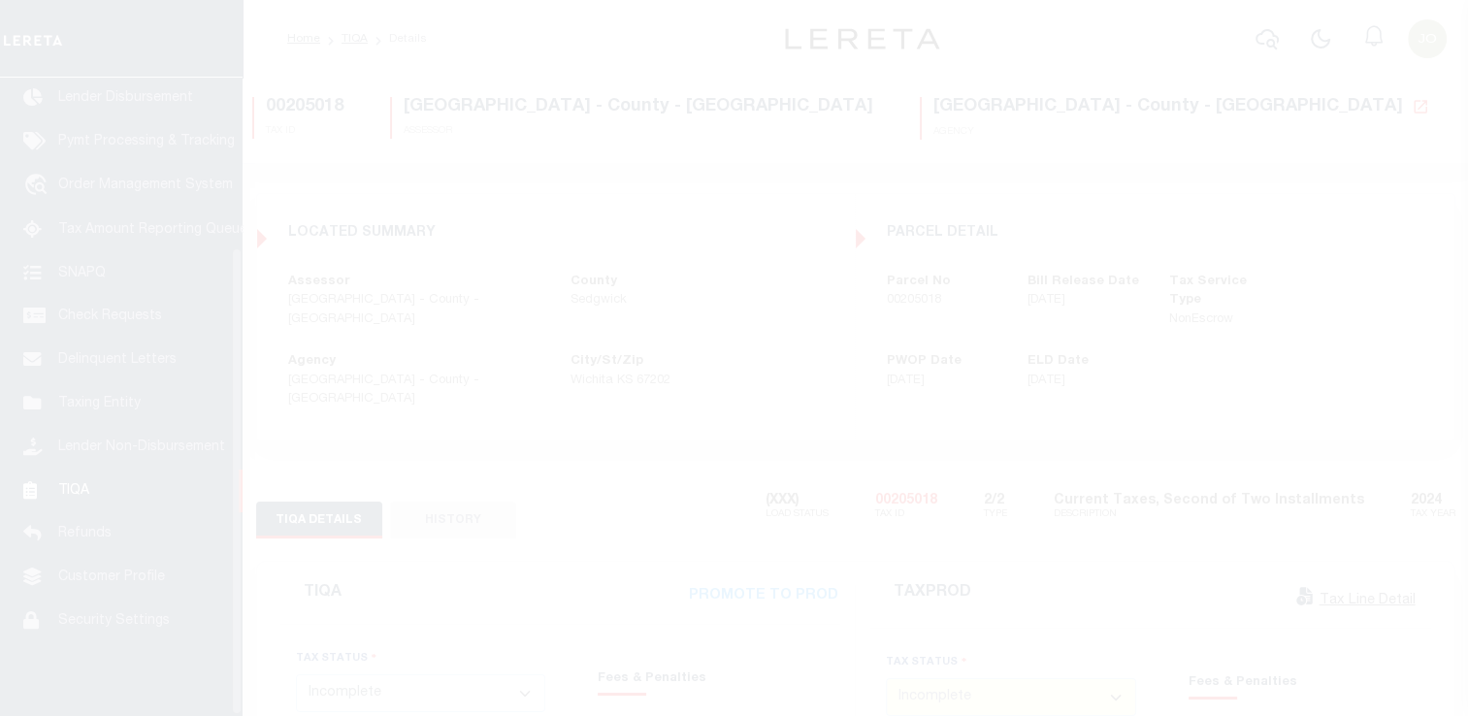
scroll to position [232, 0]
